Goal: Check status: Check status

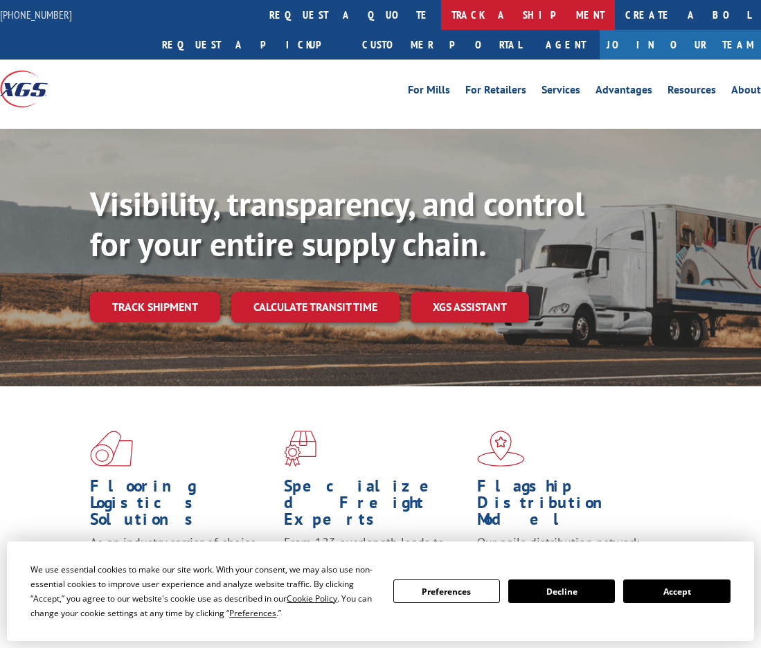
click at [441, 16] on link "track a shipment" at bounding box center [528, 15] width 174 height 30
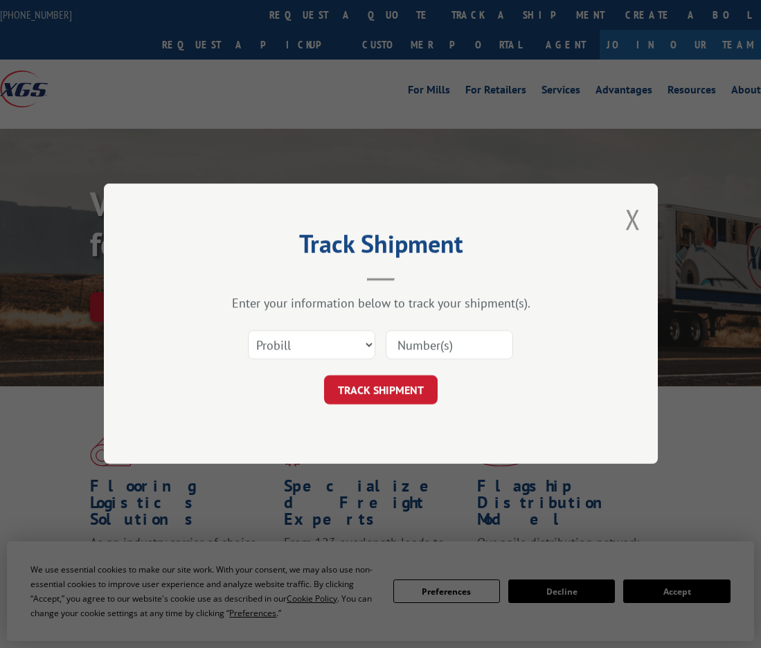
click at [421, 345] on input at bounding box center [449, 345] width 127 height 29
click at [360, 350] on select "Select category... Probill BOL PO" at bounding box center [311, 345] width 127 height 29
select select "bol"
click at [248, 331] on select "Select category... Probill BOL PO" at bounding box center [311, 345] width 127 height 29
click at [406, 352] on input at bounding box center [449, 345] width 127 height 29
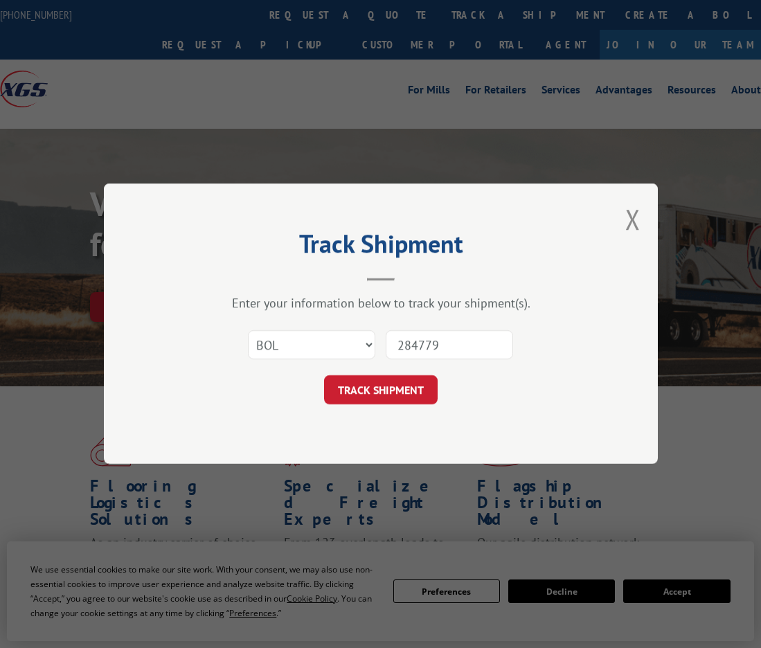
type input "2847797"
click button "TRACK SHIPMENT" at bounding box center [381, 390] width 114 height 29
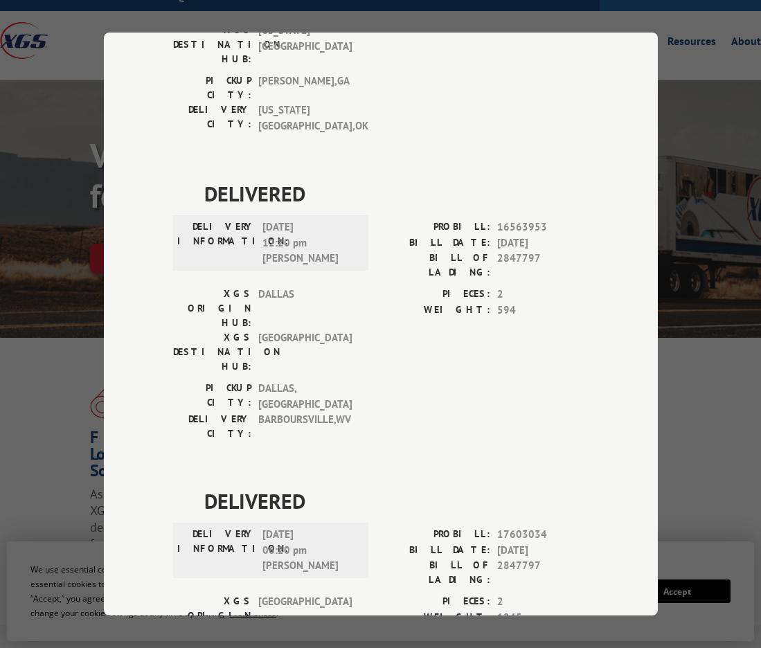
scroll to position [69, 0]
